Goal: Go to known website: Go to known website

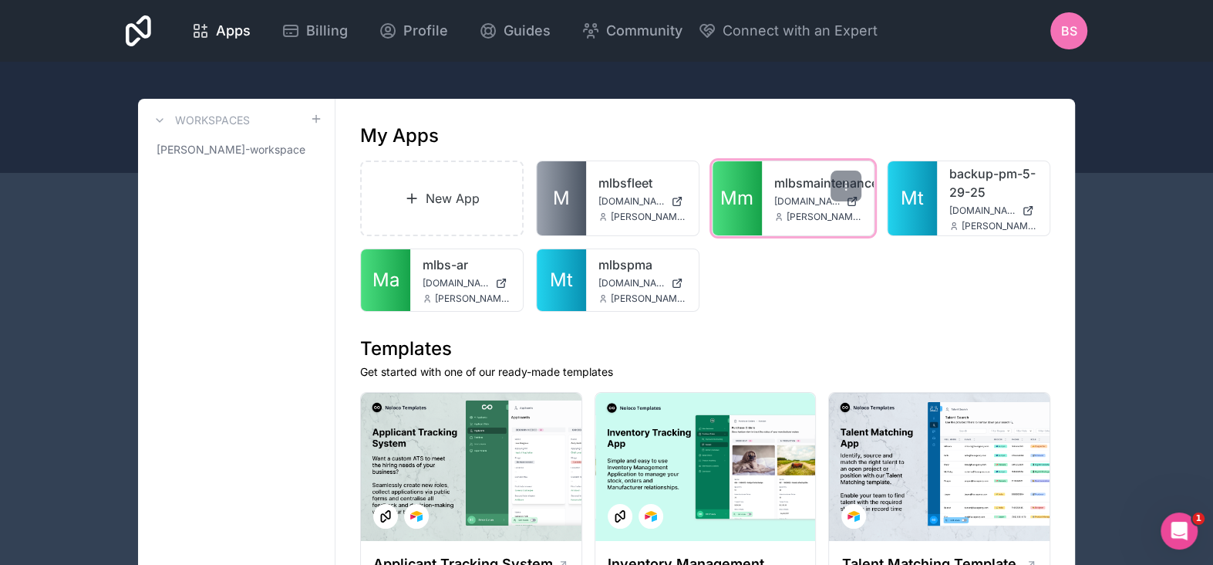
click at [801, 190] on link "mlbsmaintenance" at bounding box center [818, 183] width 88 height 19
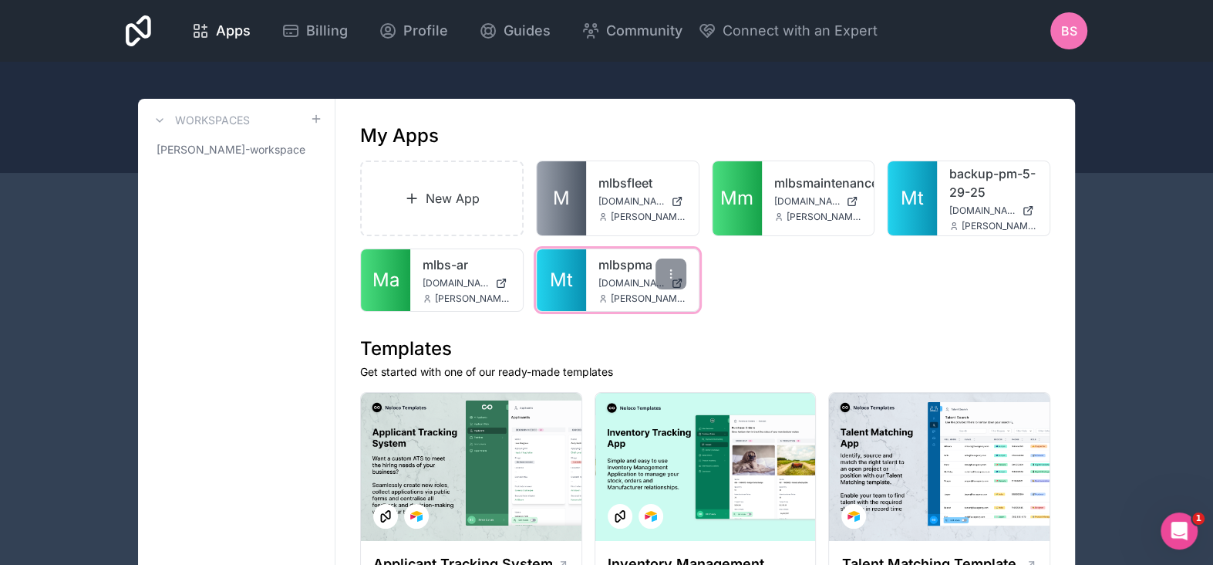
click at [608, 278] on span "[DOMAIN_NAME]" at bounding box center [632, 283] width 66 height 12
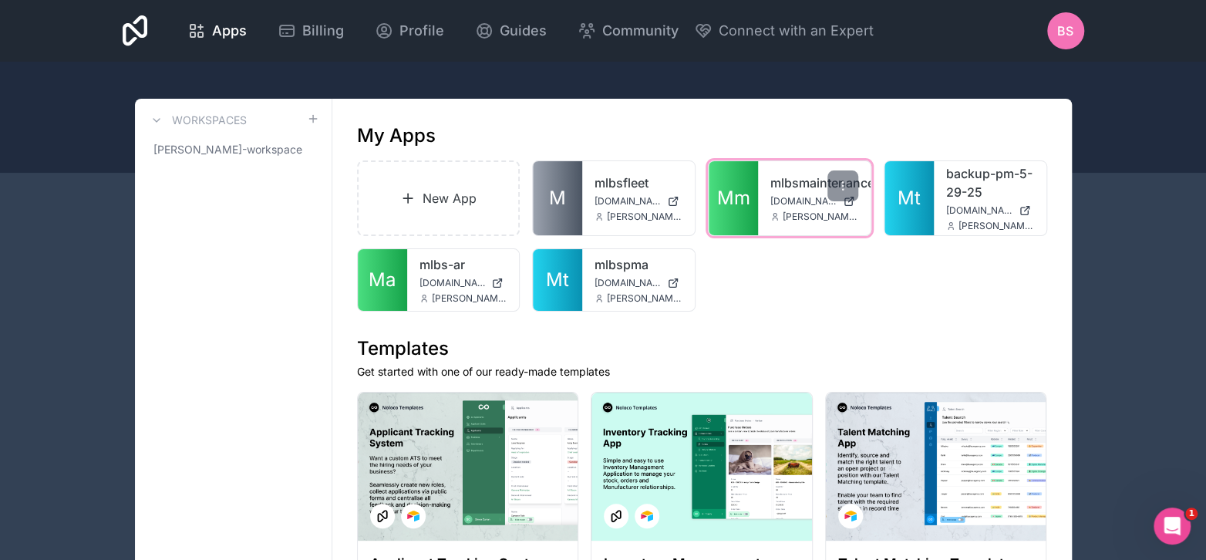
click at [795, 191] on link "mlbsmaintenance" at bounding box center [815, 183] width 88 height 19
